Goal: Information Seeking & Learning: Understand process/instructions

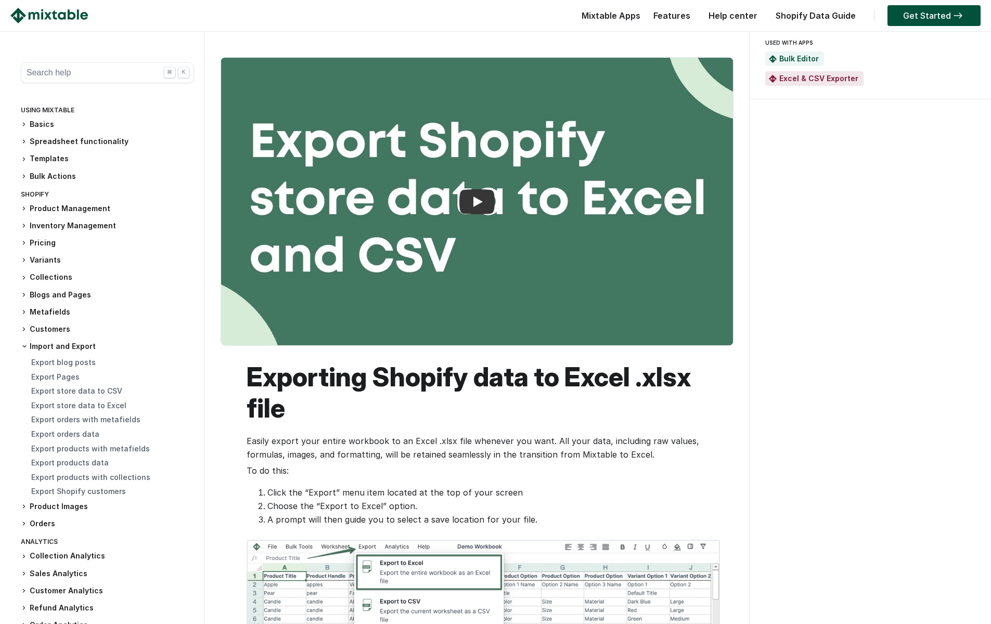
click at [782, 405] on div "USED WITH APPS Bulk Editor Excel & CSV Exporter" at bounding box center [870, 617] width 243 height 1173
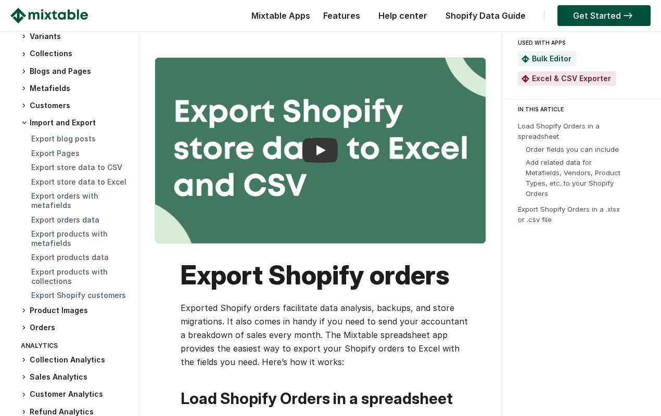
scroll to position [247, 0]
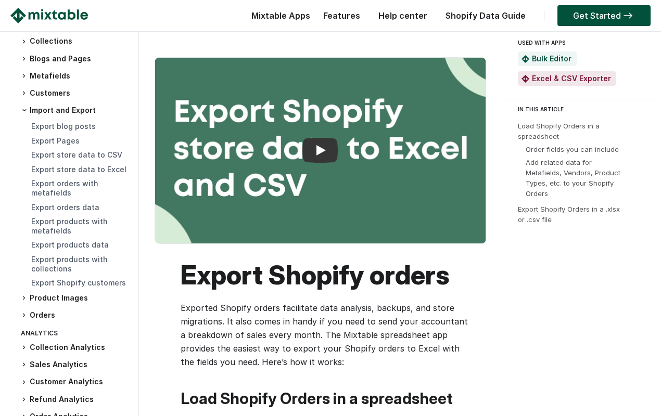
click at [27, 310] on h3 "Orders" at bounding box center [74, 315] width 107 height 11
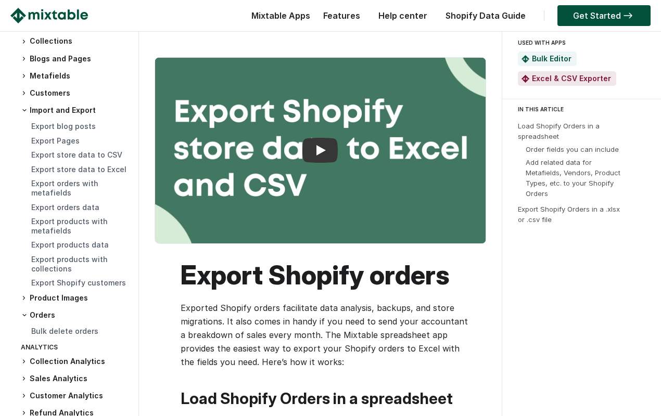
click at [24, 293] on span at bounding box center [24, 298] width 6 height 10
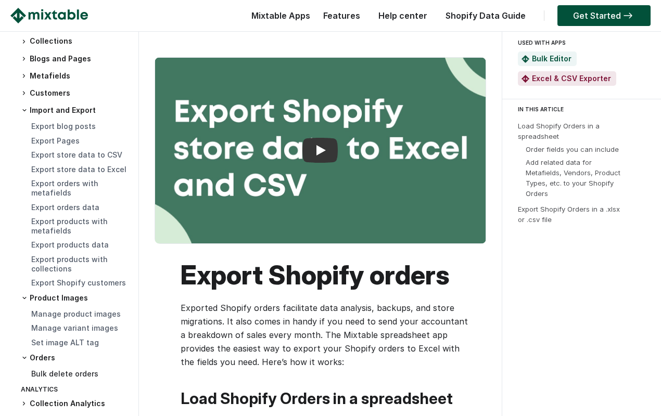
click at [65, 369] on link "Bulk delete orders" at bounding box center [64, 373] width 67 height 9
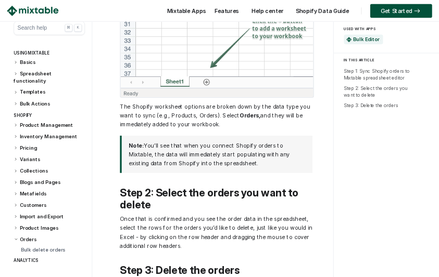
scroll to position [750, 0]
